Goal: Find specific page/section: Locate a particular part of the current website

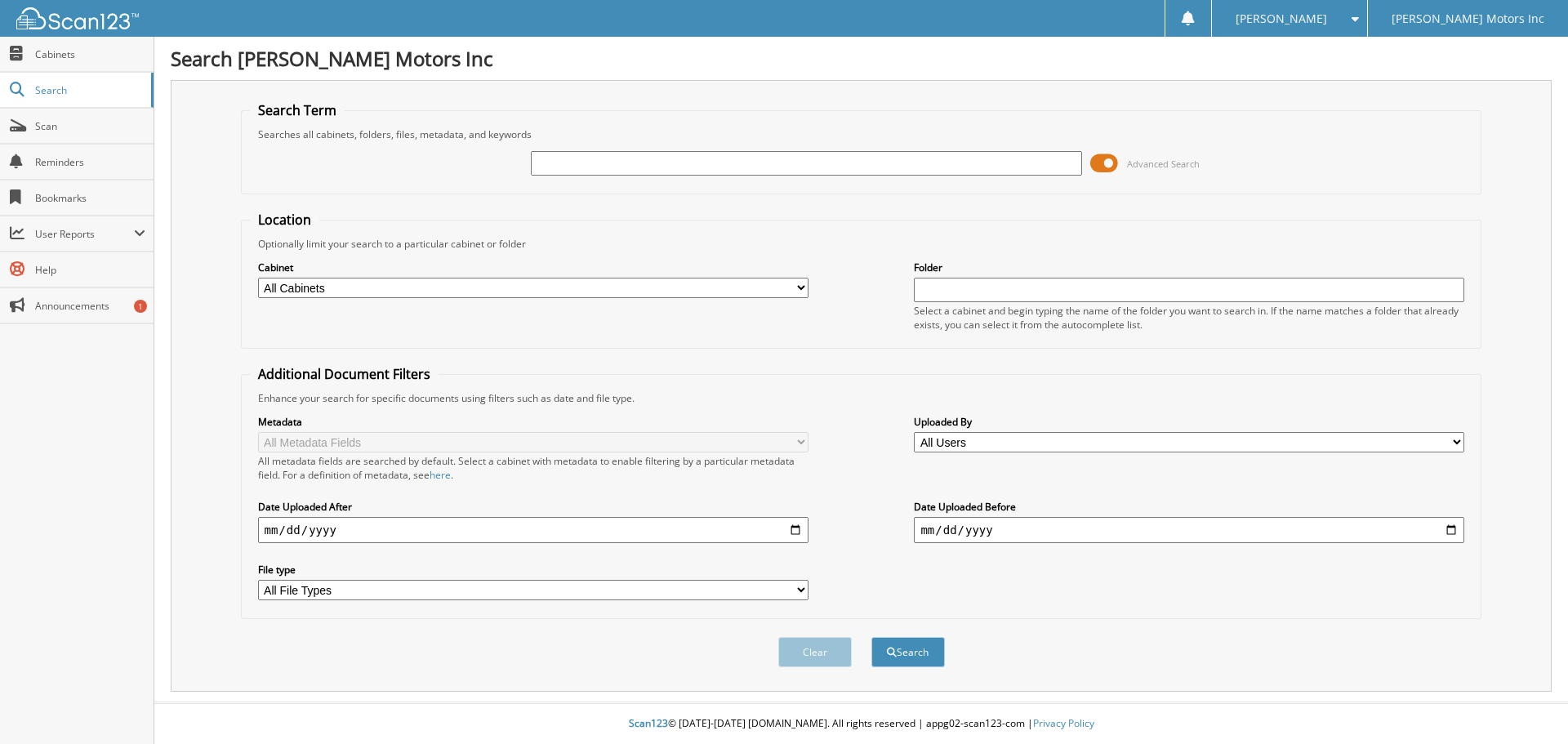
click at [567, 160] on input "text" at bounding box center [806, 163] width 551 height 25
type input "2493174"
click at [891, 656] on span "submit" at bounding box center [892, 653] width 10 height 10
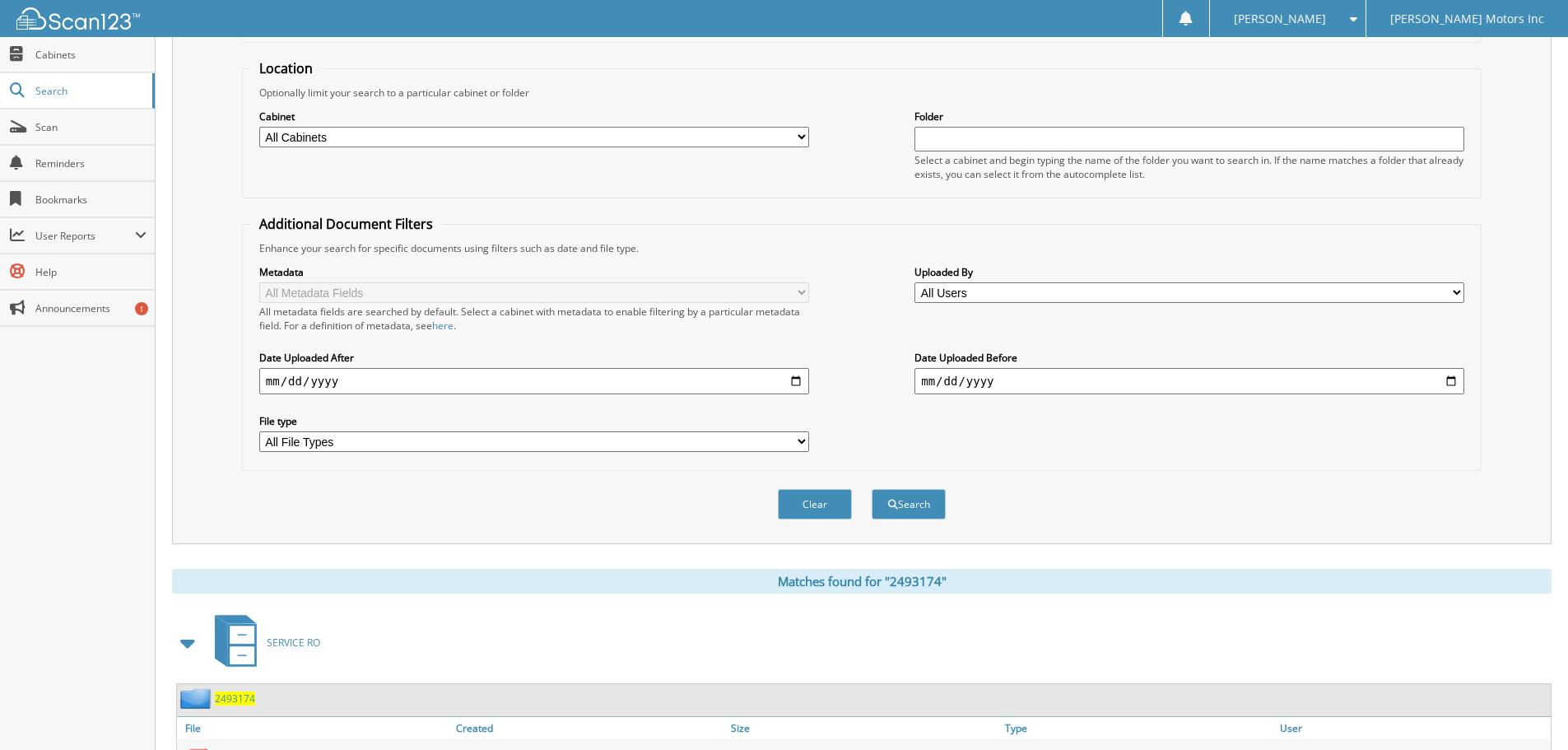
scroll to position [262, 0]
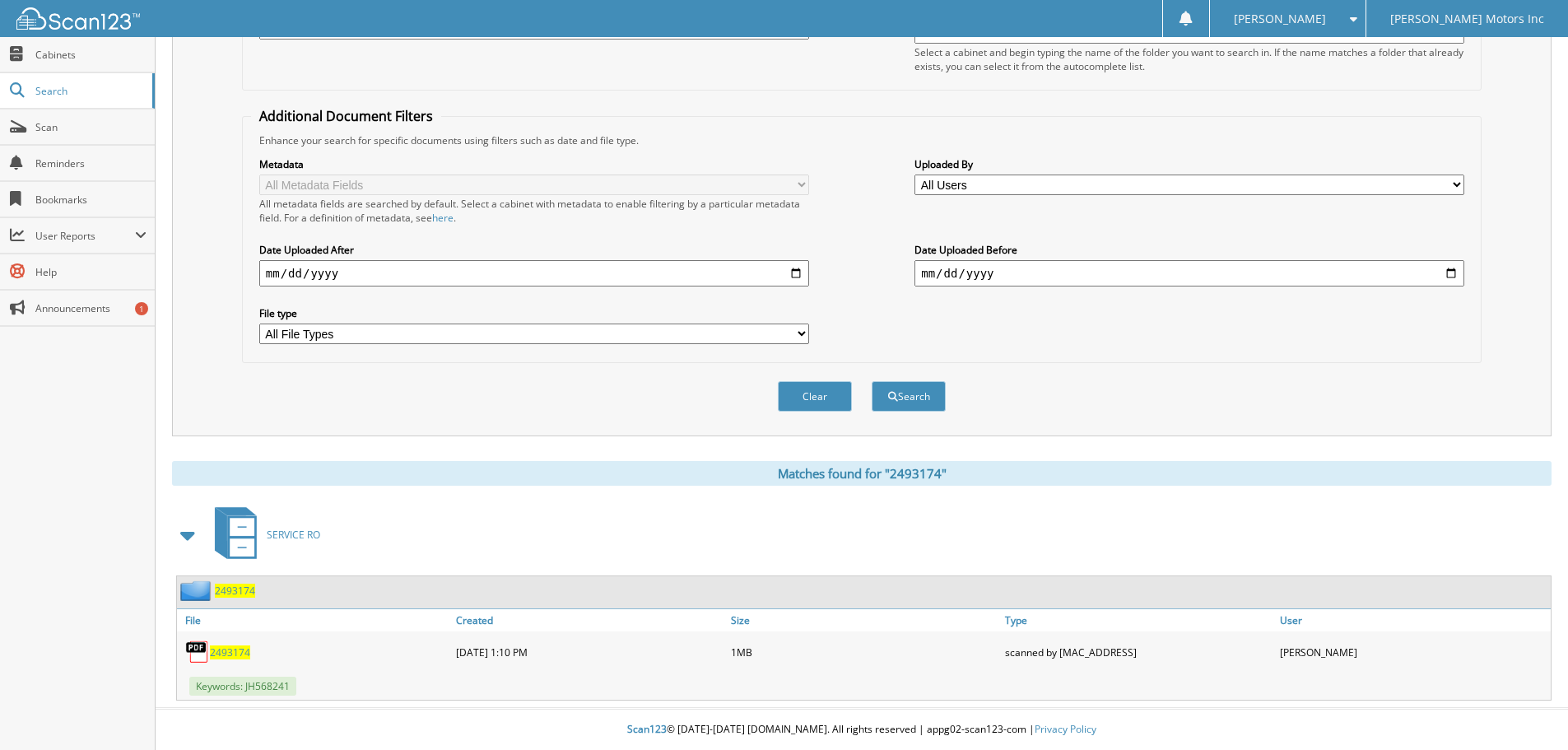
click at [238, 652] on span "2493174" at bounding box center [230, 652] width 40 height 14
